Goal: Find specific page/section: Find specific page/section

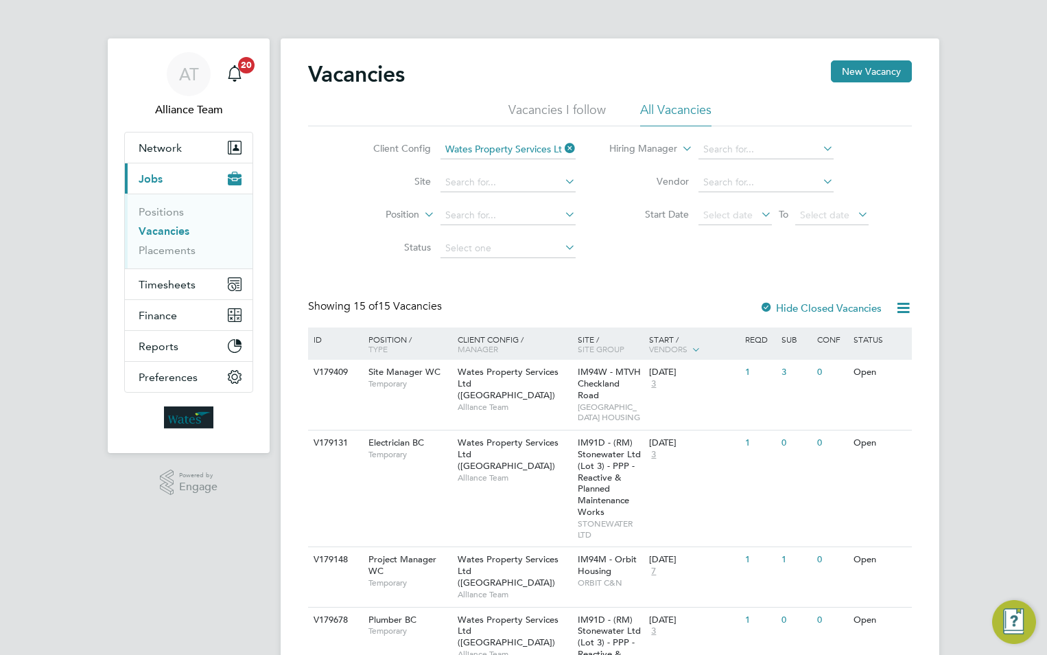
click at [562, 148] on icon at bounding box center [562, 148] width 0 height 19
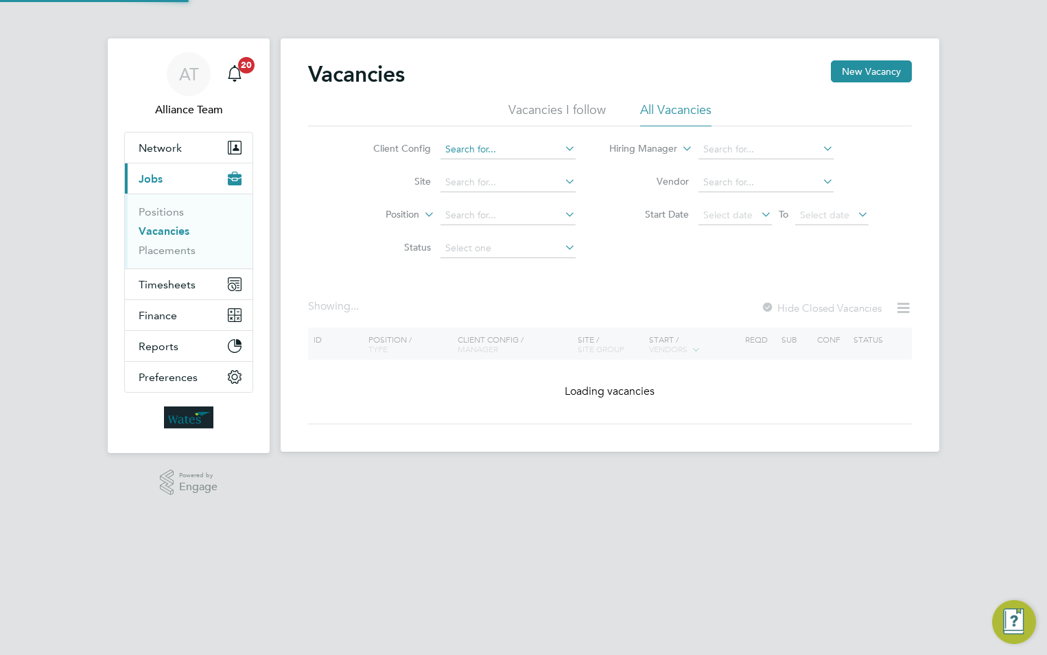
click at [498, 148] on input at bounding box center [508, 149] width 135 height 19
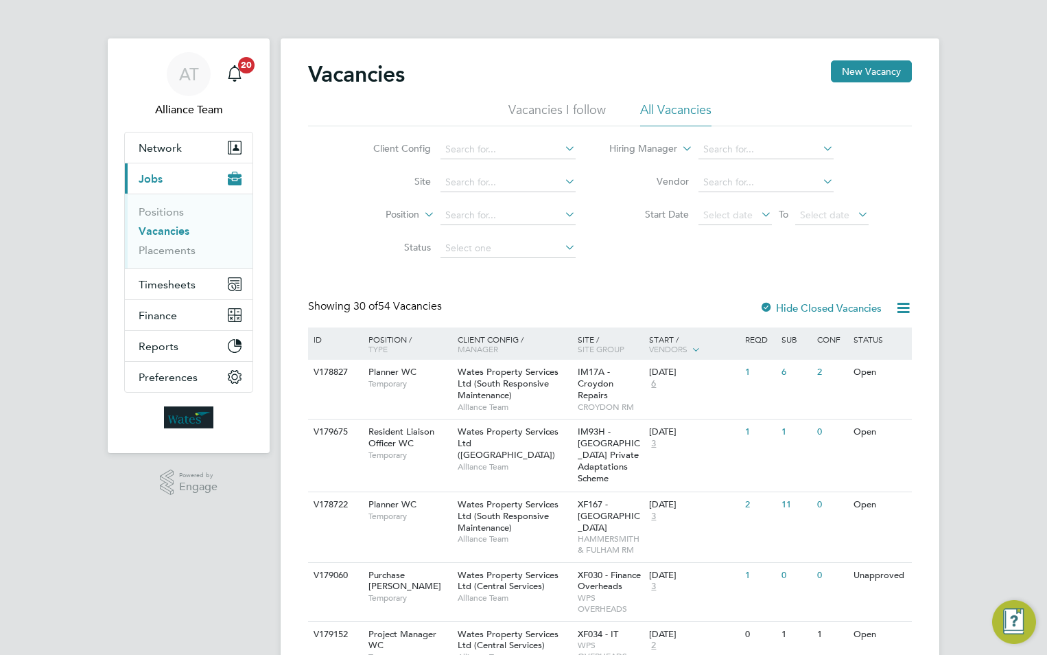
click at [574, 327] on li "Wates Property Services Ltd (South Responsive Maintenance)" at bounding box center [578, 336] width 279 height 19
type input "Wates Property Services Ltd (South Responsive Maintenance)"
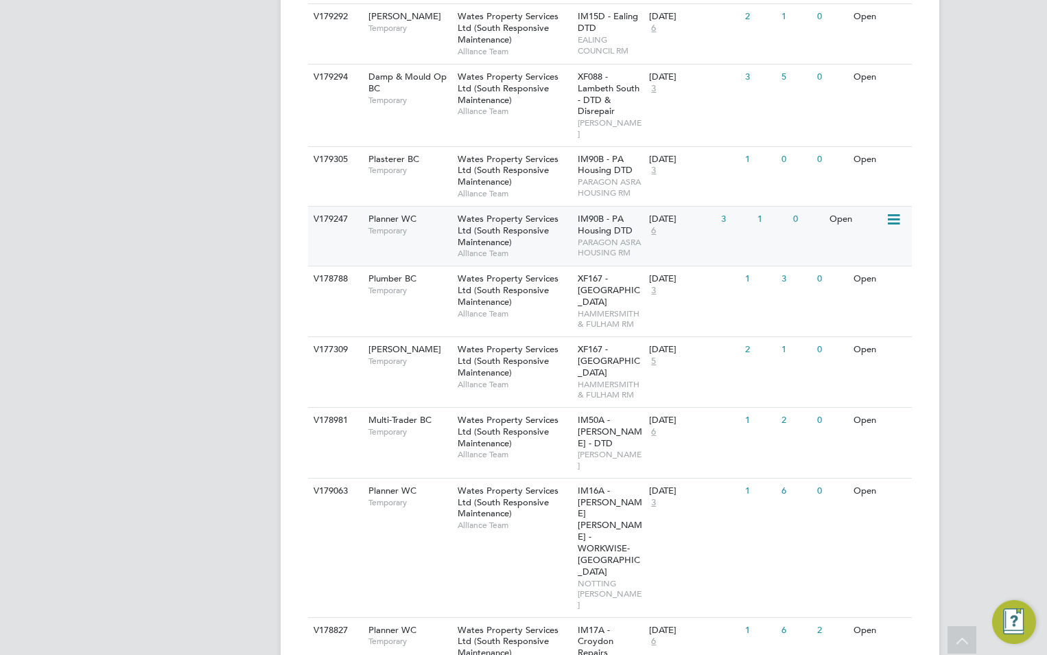
scroll to position [1029, 0]
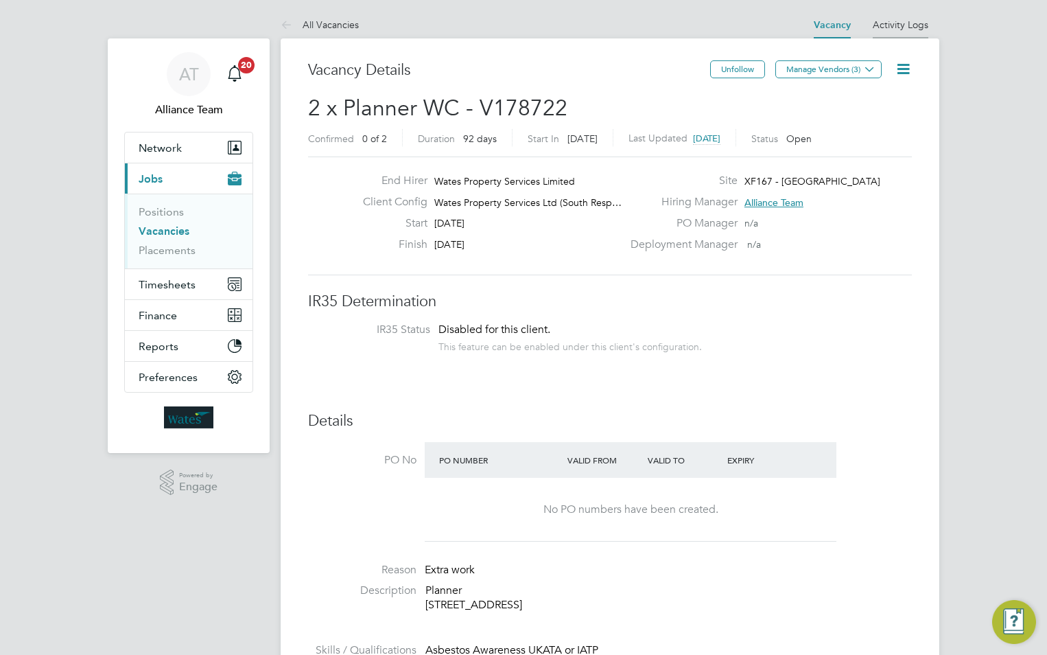
click at [889, 24] on link "Activity Logs" at bounding box center [901, 25] width 56 height 12
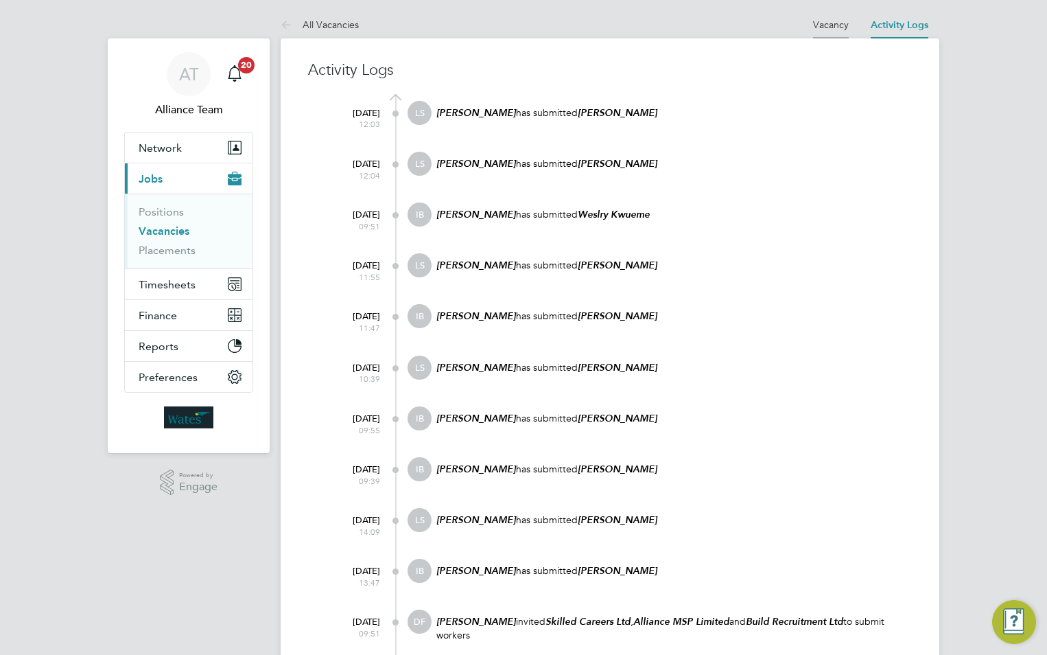
click at [841, 24] on link "Vacancy" at bounding box center [831, 25] width 36 height 12
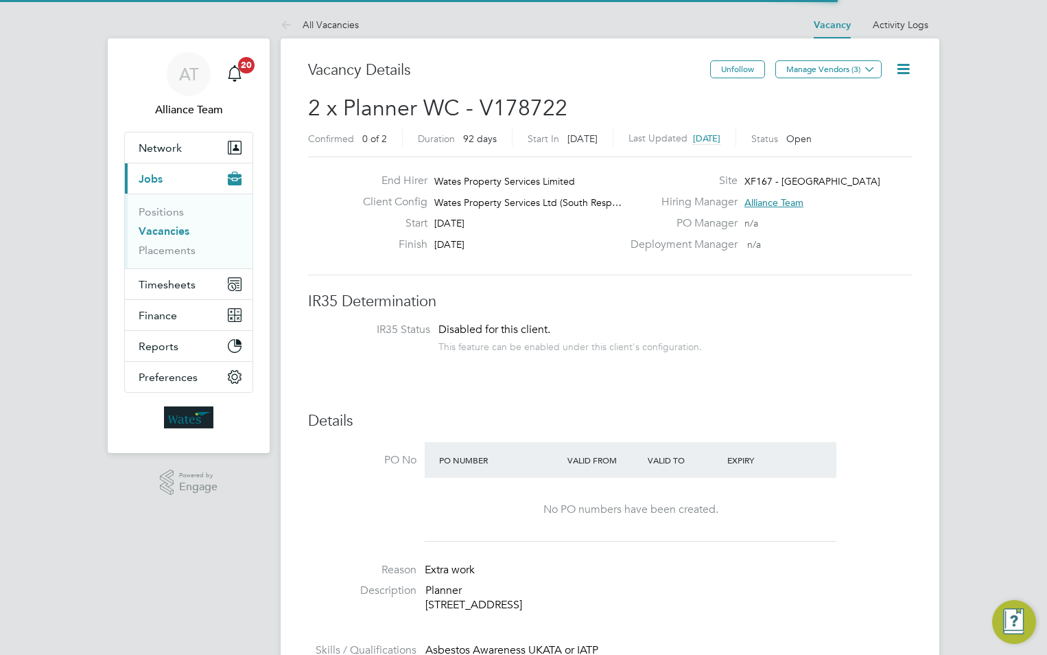
scroll to position [24, 214]
